Goal: Navigation & Orientation: Find specific page/section

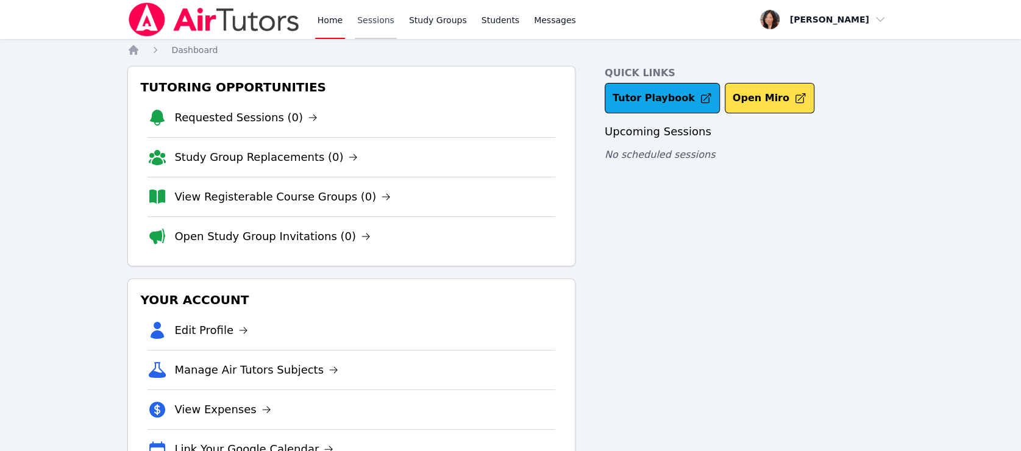
click at [381, 23] on link "Sessions" at bounding box center [376, 19] width 42 height 39
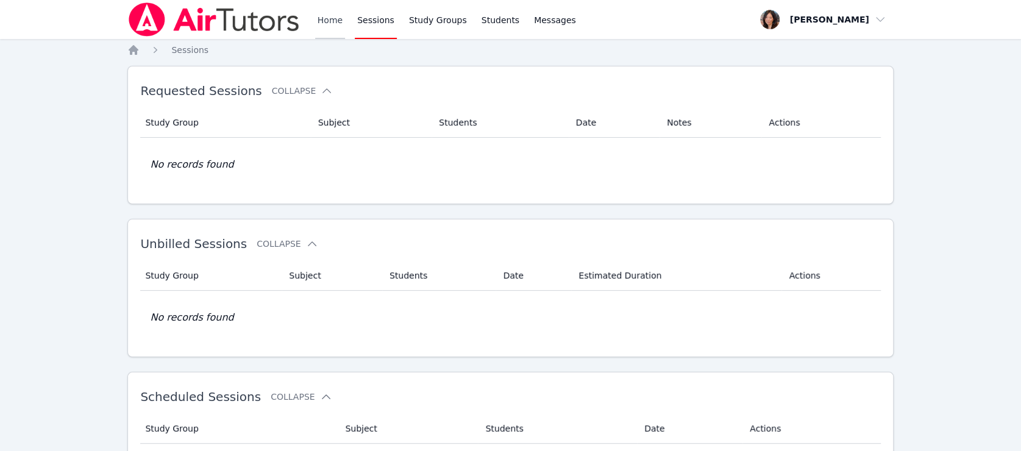
click at [330, 21] on link "Home" at bounding box center [330, 19] width 30 height 39
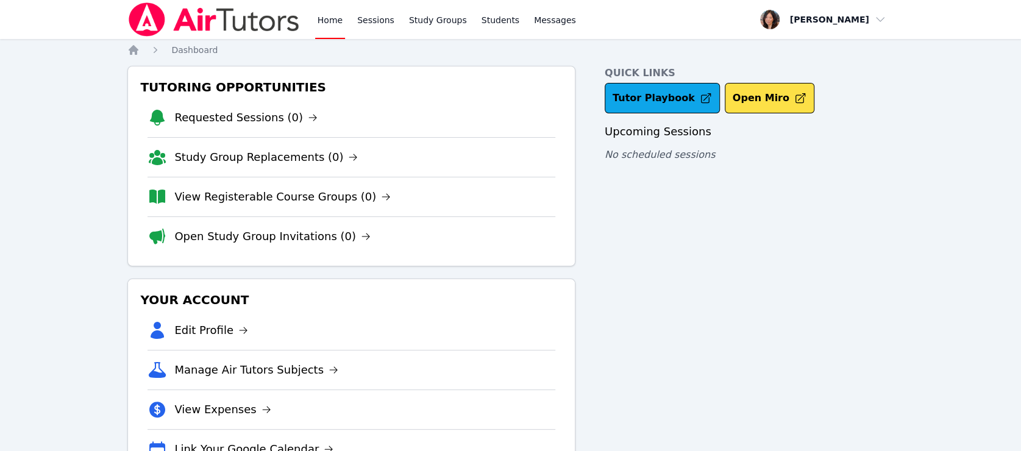
click at [330, 21] on link "Home" at bounding box center [330, 19] width 30 height 39
click at [335, 21] on link "Home" at bounding box center [330, 19] width 30 height 39
click at [366, 20] on link "Sessions" at bounding box center [376, 19] width 42 height 39
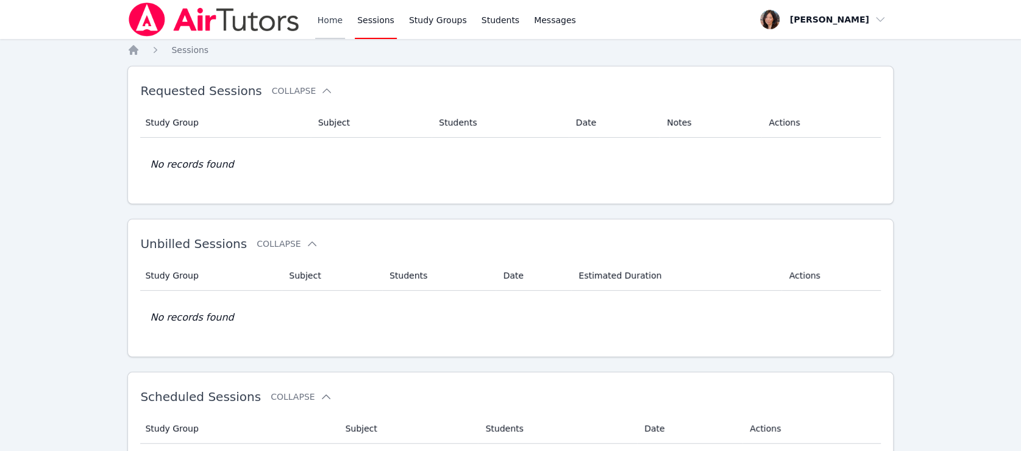
click at [327, 15] on link "Home" at bounding box center [330, 19] width 30 height 39
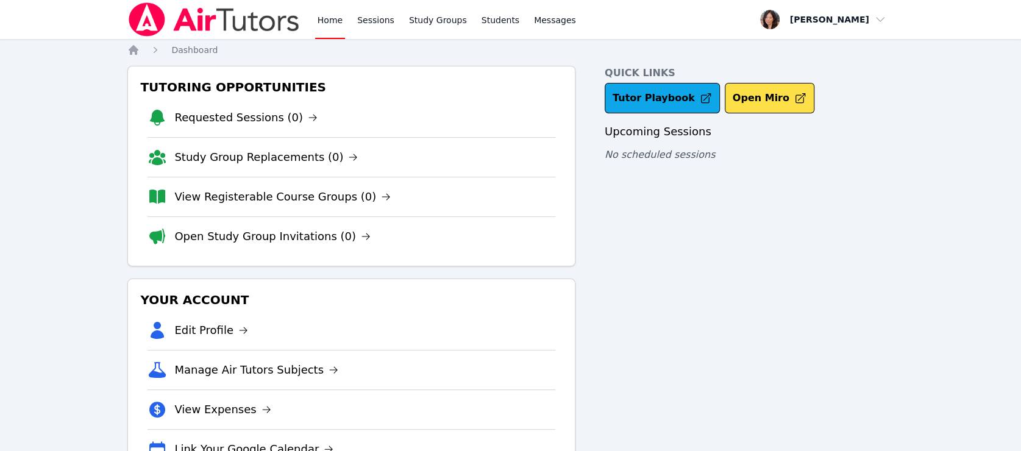
click at [327, 15] on link "Home" at bounding box center [330, 19] width 30 height 39
